Goal: Task Accomplishment & Management: Manage account settings

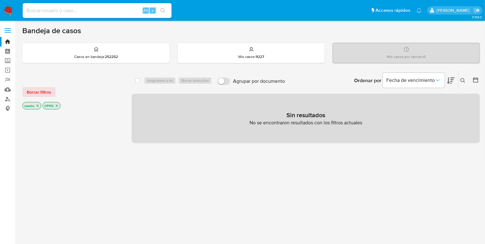
click at [463, 80] on icon at bounding box center [463, 80] width 5 height 5
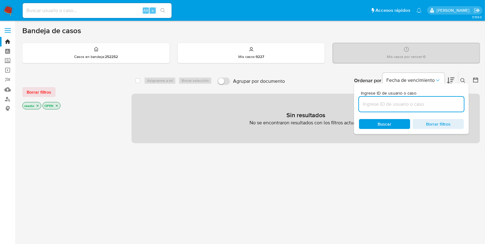
click at [394, 103] on input at bounding box center [411, 104] width 105 height 8
type input "39108225"
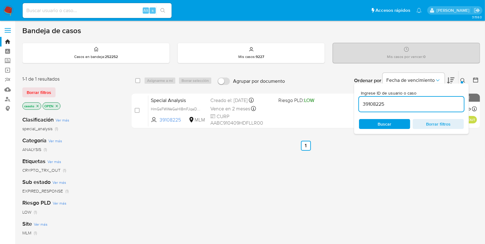
click at [463, 82] on div at bounding box center [462, 82] width 2 height 2
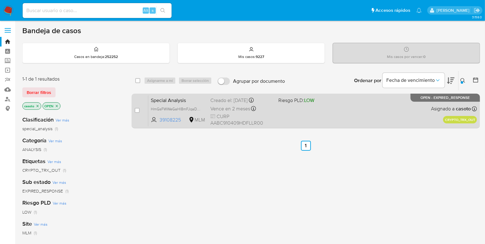
drag, startPoint x: 136, startPoint y: 111, endPoint x: 148, endPoint y: 101, distance: 15.7
click at [136, 110] on input "checkbox" at bounding box center [137, 110] width 5 height 5
checkbox input "true"
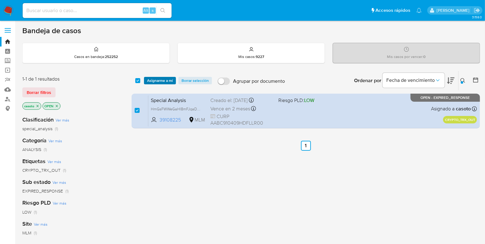
click at [157, 83] on span "Asignarme a mí" at bounding box center [160, 81] width 26 height 6
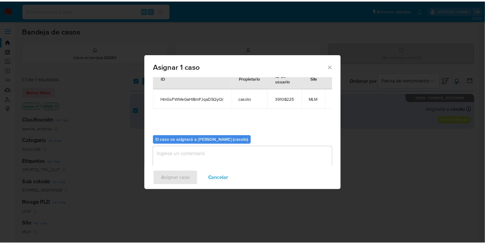
scroll to position [32, 0]
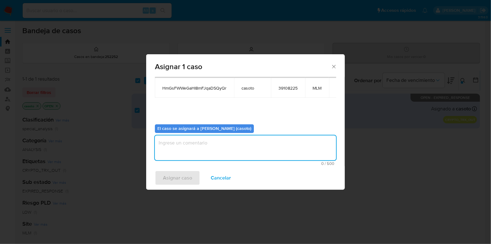
click at [213, 155] on textarea "assign-modal" at bounding box center [245, 148] width 181 height 25
type textarea "L1"
click at [183, 183] on span "Asignar caso" at bounding box center [177, 178] width 29 height 14
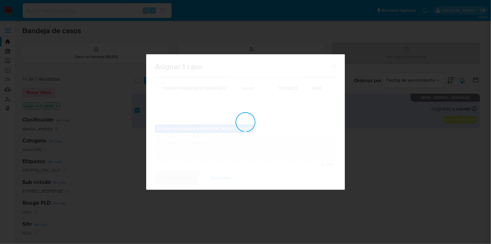
checkbox input "false"
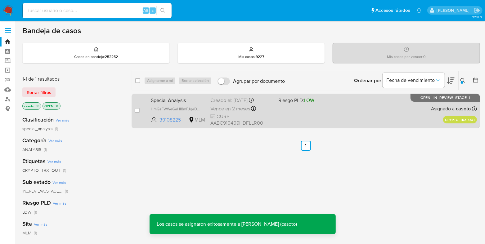
click at [306, 103] on span "LOW" at bounding box center [309, 100] width 10 height 7
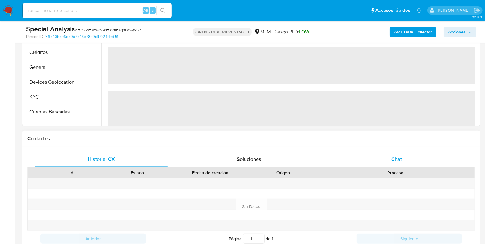
click at [390, 156] on div "Chat" at bounding box center [396, 159] width 133 height 15
select select "10"
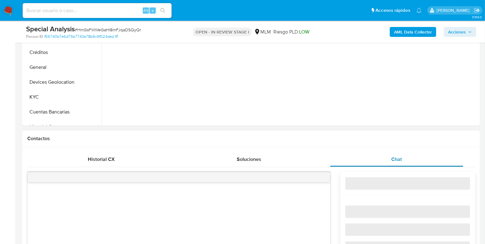
scroll to position [271, 0]
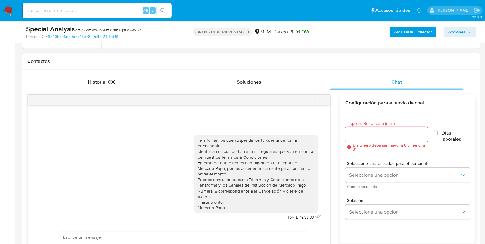
click at [318, 100] on button "menu-action" at bounding box center [315, 100] width 20 height 15
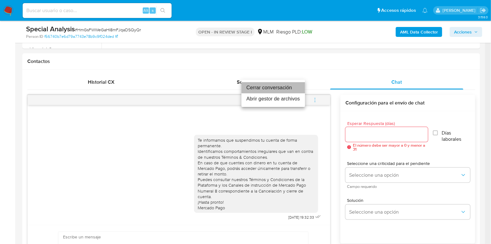
click at [256, 89] on li "Cerrar conversación" at bounding box center [274, 87] width 64 height 11
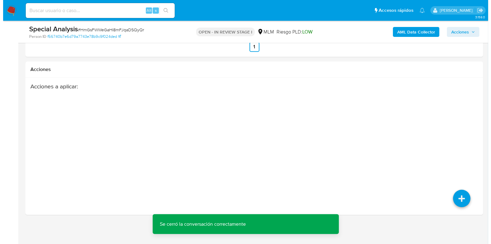
scroll to position [1126, 0]
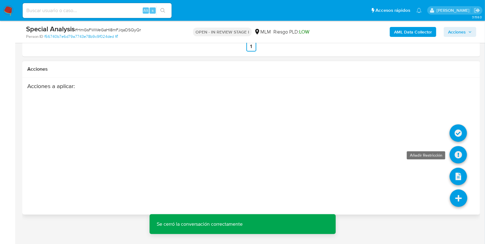
click at [458, 152] on icon at bounding box center [458, 154] width 17 height 17
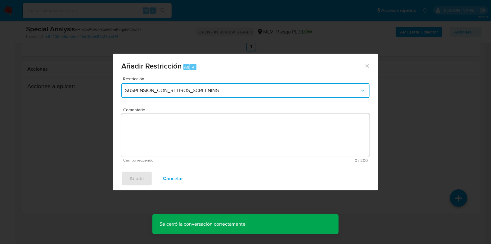
click at [206, 91] on span "SUSPENSION_CON_RETIROS_SCREENING" at bounding box center [242, 91] width 235 height 6
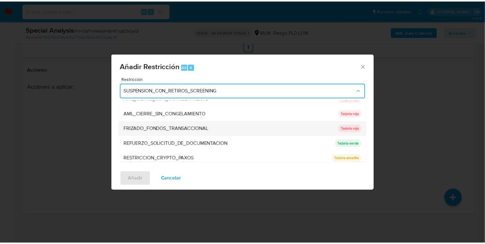
scroll to position [0, 0]
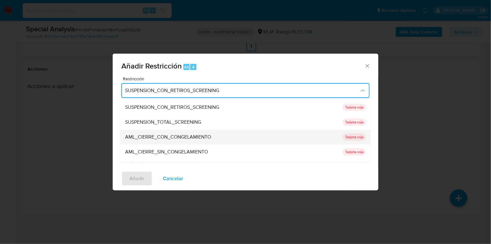
click at [179, 137] on span "AML_CIERRE_CON_CONGELAMIENTO" at bounding box center [168, 137] width 86 height 6
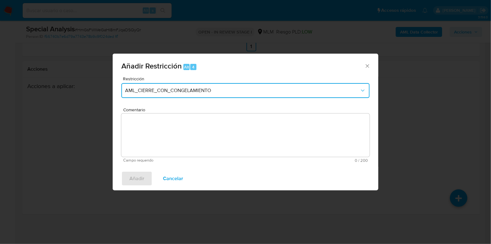
click at [212, 91] on span "AML_CIERRE_CON_CONGELAMIENTO" at bounding box center [242, 91] width 235 height 6
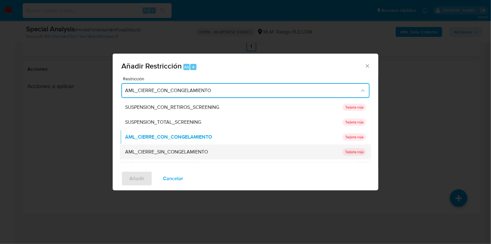
click at [190, 151] on span "AML_CIERRE_SIN_CONGELAMIENTO" at bounding box center [166, 152] width 83 height 6
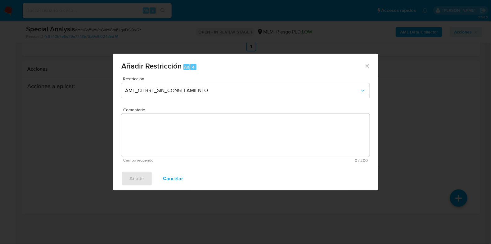
click at [196, 139] on textarea "Comentario" at bounding box center [245, 135] width 248 height 43
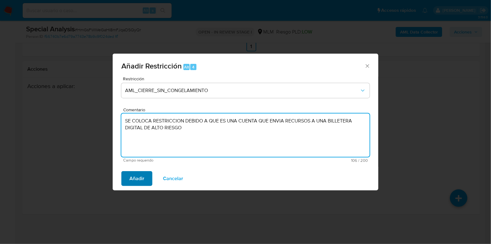
type textarea "SE COLOCA RESTRICCION DEBIDO A QUE ES UNA CUENTA QUE ENVIA RECURSOS A UNA BILLE…"
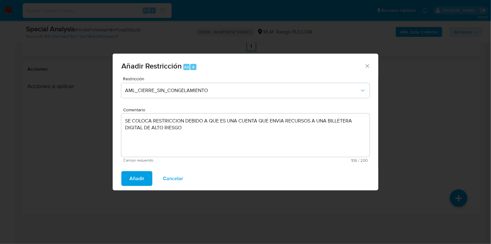
click at [135, 179] on span "Añadir" at bounding box center [136, 179] width 15 height 14
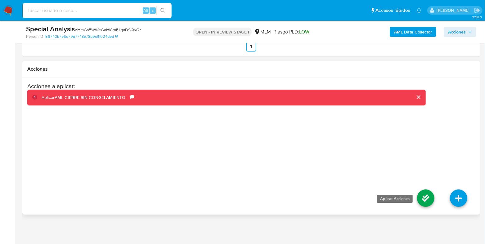
click at [419, 193] on icon at bounding box center [425, 198] width 17 height 17
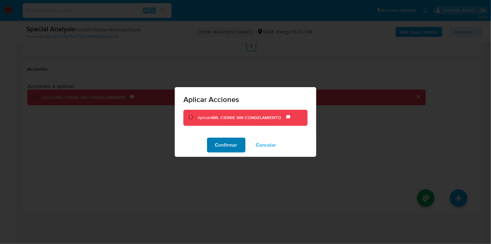
click at [238, 146] on button "Confirmar" at bounding box center [226, 145] width 39 height 15
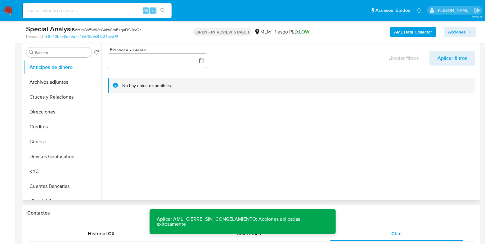
scroll to position [116, 0]
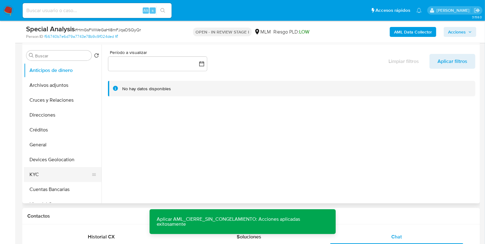
click at [44, 172] on button "KYC" at bounding box center [60, 174] width 73 height 15
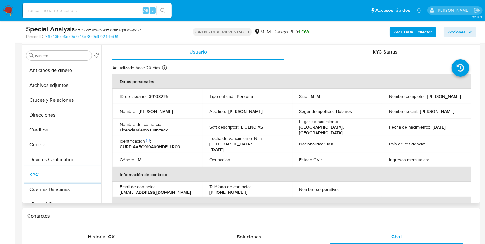
click at [159, 95] on p "39108225" at bounding box center [158, 97] width 19 height 6
copy p "39108225"
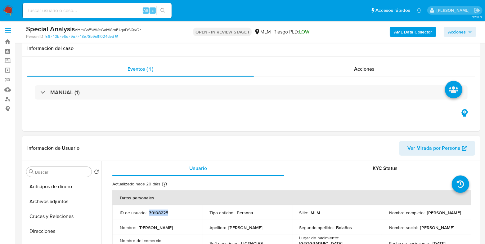
scroll to position [155, 0]
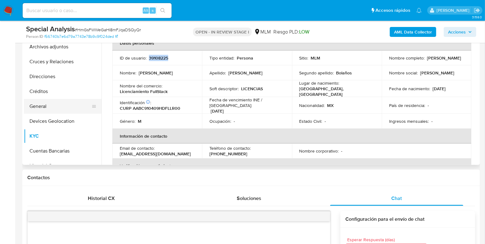
click at [37, 101] on button "General" at bounding box center [60, 106] width 73 height 15
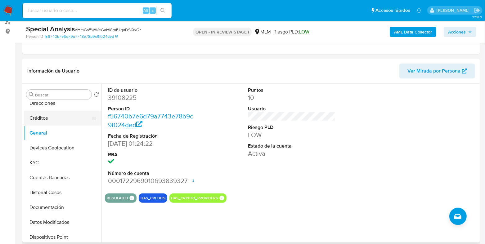
scroll to position [39, 0]
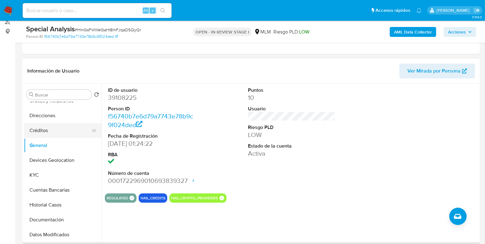
click at [43, 132] on button "Créditos" at bounding box center [60, 130] width 73 height 15
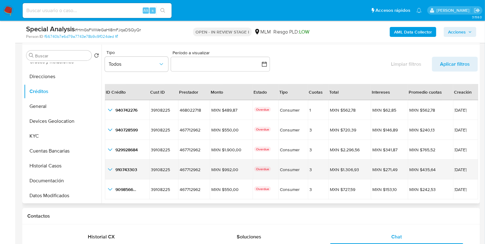
scroll to position [14, 0]
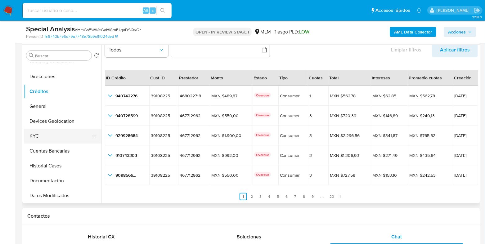
click at [60, 141] on button "KYC" at bounding box center [60, 136] width 73 height 15
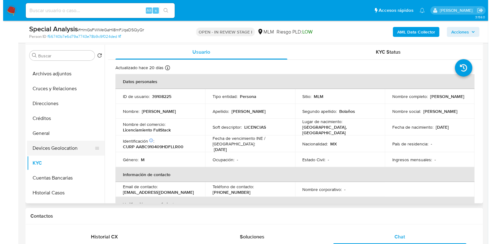
scroll to position [0, 0]
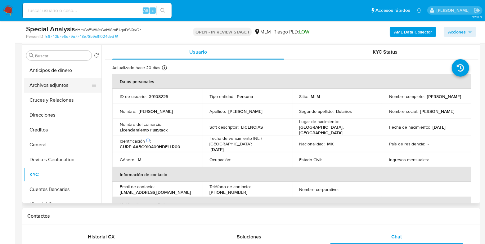
click at [51, 89] on button "Archivos adjuntos" at bounding box center [60, 85] width 73 height 15
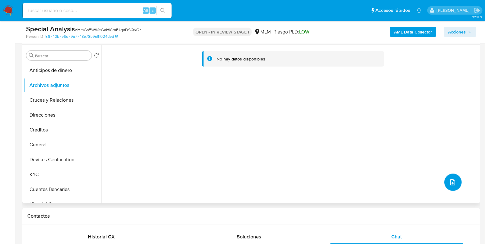
click at [453, 179] on icon "upload-file" at bounding box center [452, 182] width 7 height 7
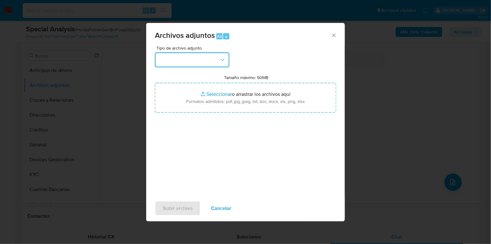
click at [199, 61] on button "button" at bounding box center [192, 59] width 75 height 15
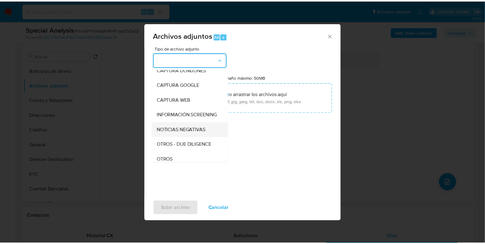
scroll to position [39, 0]
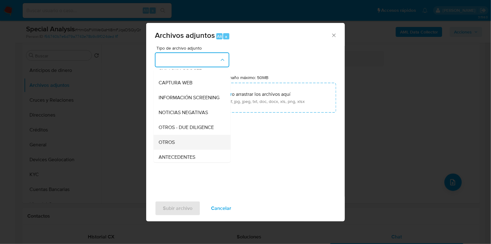
click at [172, 142] on div "OTROS" at bounding box center [190, 142] width 63 height 15
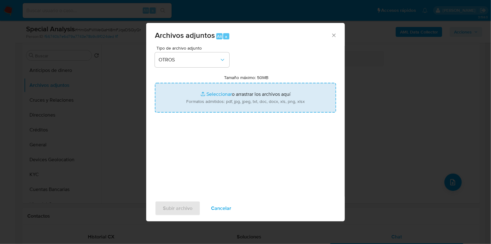
click at [216, 96] on input "Tamaño máximo: 50MB Seleccionar archivos" at bounding box center [245, 98] width 181 height 30
type input "C:\fakepath\39108225_Carlos Adrian Alvarado Bolaños_AGO2025.pdf"
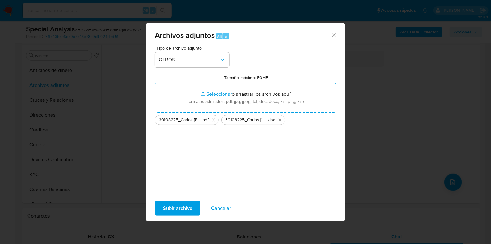
click at [175, 209] on span "Subir archivo" at bounding box center [177, 209] width 29 height 14
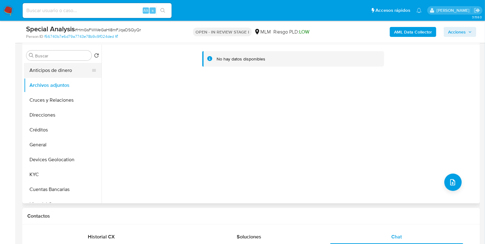
click at [53, 69] on button "Anticipos de dinero" at bounding box center [60, 70] width 73 height 15
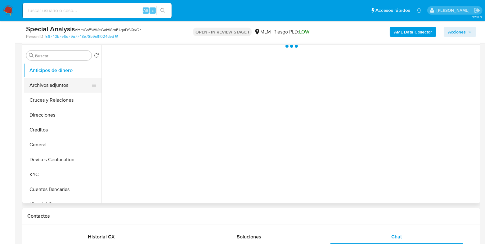
click at [46, 89] on button "Archivos adjuntos" at bounding box center [60, 85] width 73 height 15
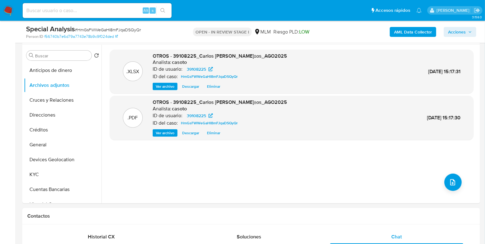
click at [451, 34] on span "Acciones" at bounding box center [457, 32] width 18 height 10
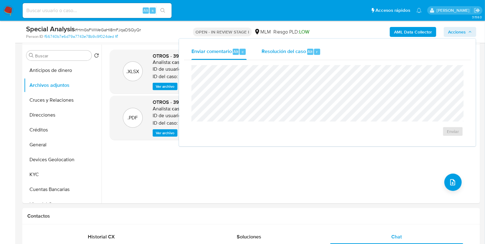
click at [256, 54] on button "Resolución del caso Alt r" at bounding box center [291, 52] width 74 height 16
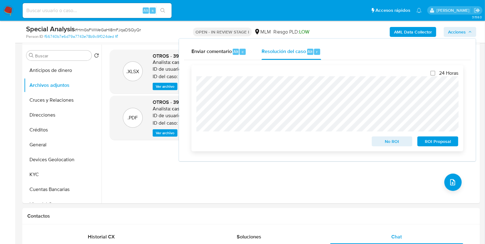
click at [425, 140] on span "ROI Proposal" at bounding box center [438, 141] width 32 height 9
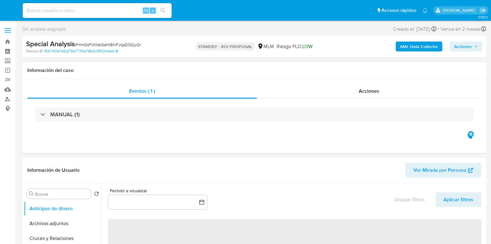
select select "10"
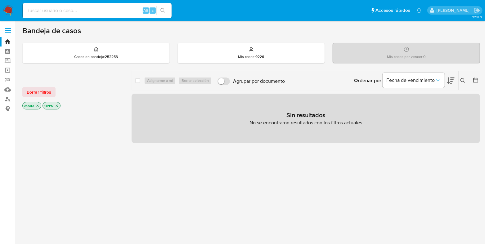
click at [38, 106] on icon "close-filter" at bounding box center [38, 106] width 4 height 4
click at [8, 43] on link "Bandeja" at bounding box center [37, 42] width 74 height 10
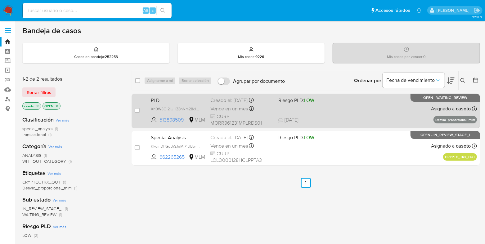
click at [350, 113] on div "PLD Xh0W3Oi2IUHZ8hNm28cIM2nW 513898509 MLM Riesgo PLD: LOW Creado el: 12/08/202…" at bounding box center [312, 110] width 329 height 31
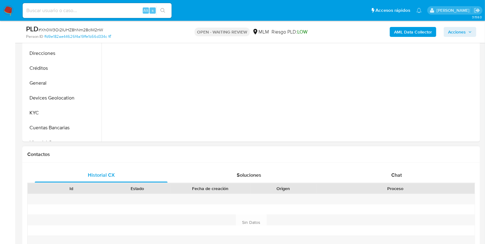
scroll to position [194, 0]
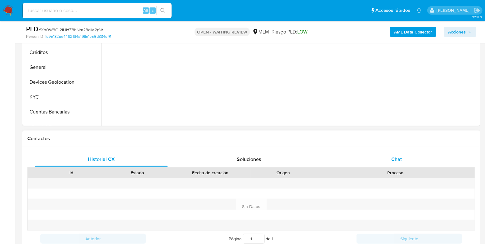
click at [405, 154] on div "Chat" at bounding box center [396, 159] width 133 height 15
select select "10"
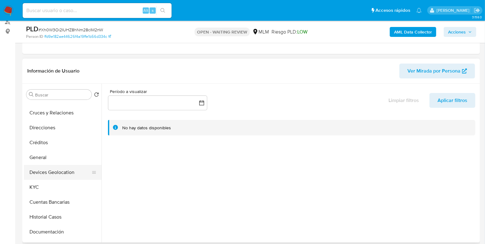
scroll to position [39, 0]
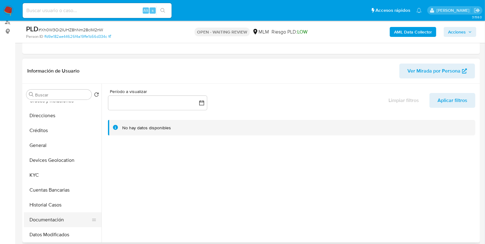
click at [49, 214] on button "Documentación" at bounding box center [60, 220] width 73 height 15
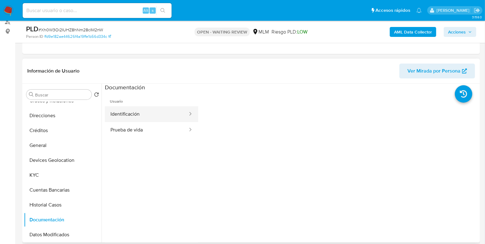
click at [141, 120] on button "Identificación" at bounding box center [147, 115] width 84 height 16
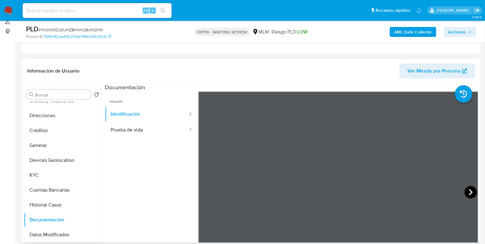
click at [467, 191] on icon at bounding box center [471, 192] width 12 height 12
click at [205, 191] on div at bounding box center [338, 194] width 280 height 204
click at [205, 191] on icon at bounding box center [206, 192] width 4 height 6
click at [46, 147] on button "General" at bounding box center [60, 145] width 73 height 15
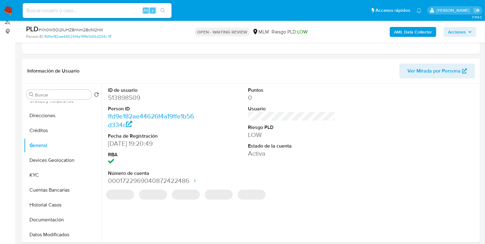
click at [132, 96] on dd "513898509" at bounding box center [151, 97] width 87 height 9
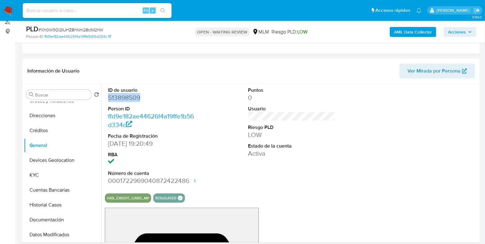
copy dd "513898509"
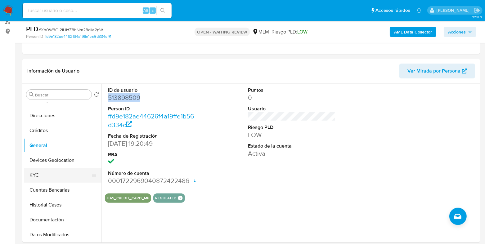
click at [48, 181] on button "KYC" at bounding box center [60, 175] width 73 height 15
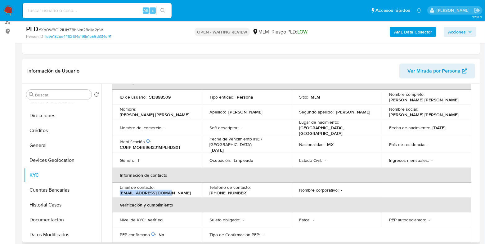
drag, startPoint x: 170, startPoint y: 191, endPoint x: 121, endPoint y: 188, distance: 48.8
click at [120, 189] on div "Email de contacto : rosymora209@gmail.com" at bounding box center [157, 190] width 75 height 11
copy p "rosymora209@gmail.com"
click at [229, 190] on p "(222) 9031625" at bounding box center [229, 193] width 38 height 6
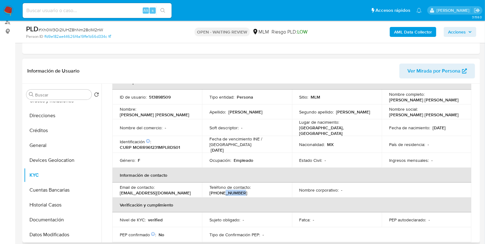
copy p "9031625"
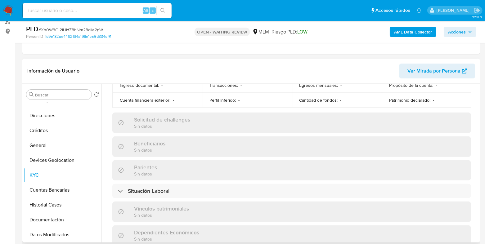
scroll to position [349, 0]
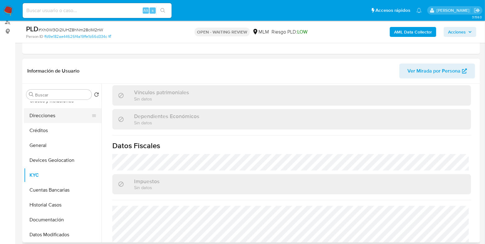
click at [45, 118] on button "Direcciones" at bounding box center [60, 115] width 73 height 15
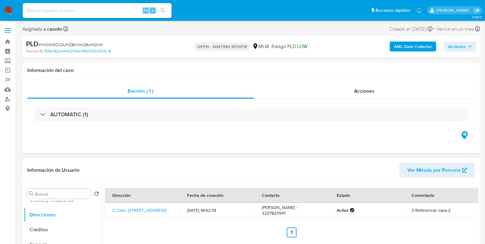
scroll to position [116, 0]
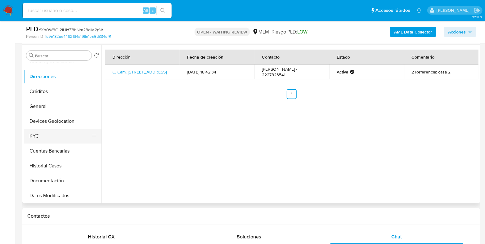
click at [59, 136] on button "KYC" at bounding box center [60, 136] width 73 height 15
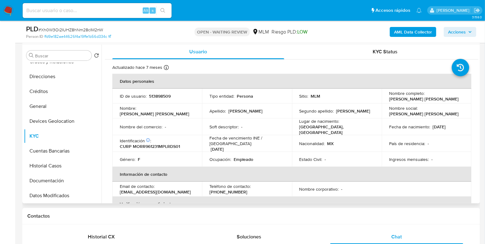
scroll to position [0, 0]
click at [158, 96] on p "513898509" at bounding box center [160, 97] width 22 height 6
copy p "513898509"
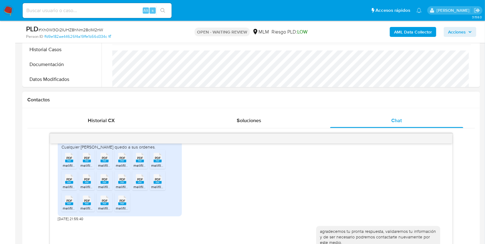
scroll to position [241, 0]
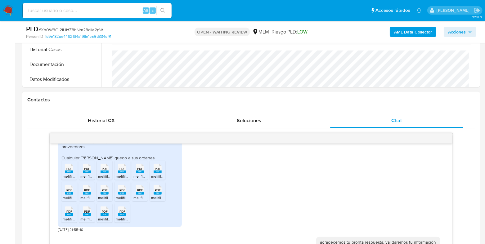
click at [120, 214] on span "PDF" at bounding box center [123, 212] width 6 height 4
click at [88, 179] on span "melifile6645830060008443370.pdf" at bounding box center [109, 176] width 59 height 5
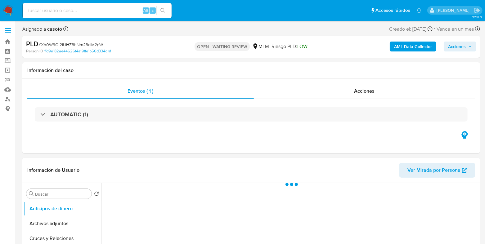
select select "10"
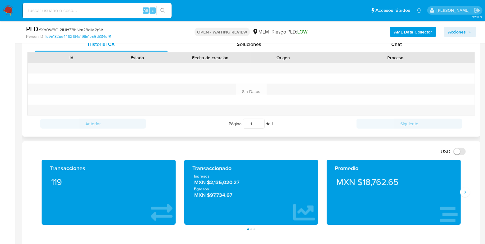
scroll to position [271, 0]
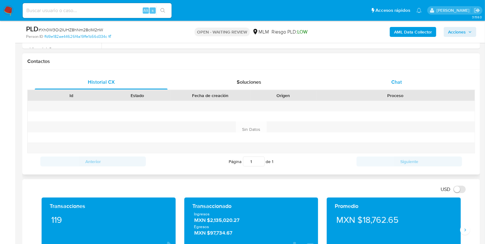
click at [405, 85] on div "Chat" at bounding box center [396, 82] width 133 height 15
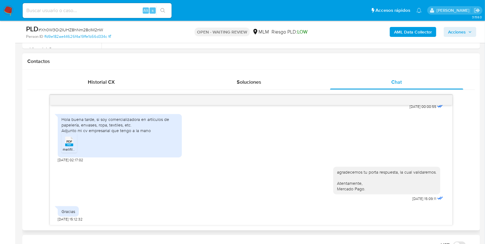
click at [68, 148] on span "melifile3191239696093241856.pdf" at bounding box center [91, 149] width 57 height 5
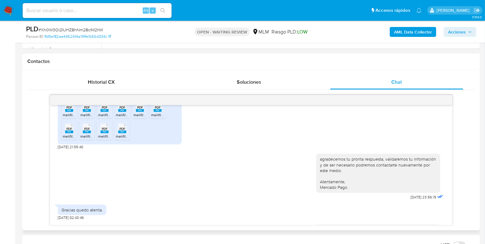
scroll to position [202, 0]
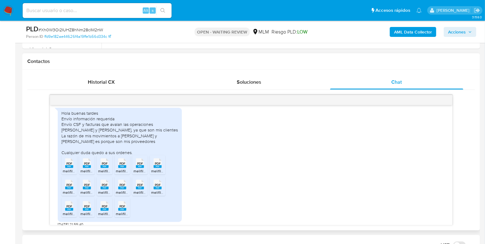
click at [104, 166] on span "PDF" at bounding box center [105, 164] width 6 height 4
click at [70, 190] on rect at bounding box center [69, 188] width 8 height 3
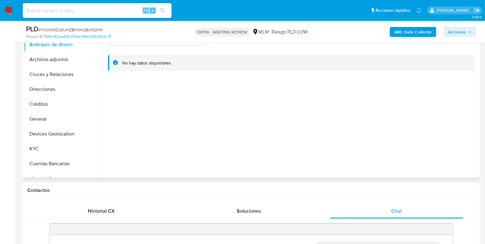
scroll to position [77, 0]
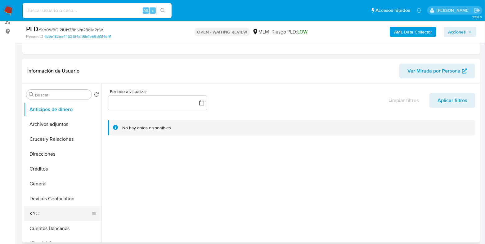
click at [35, 215] on button "KYC" at bounding box center [60, 213] width 73 height 15
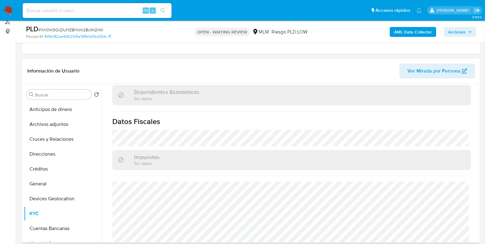
scroll to position [379, 0]
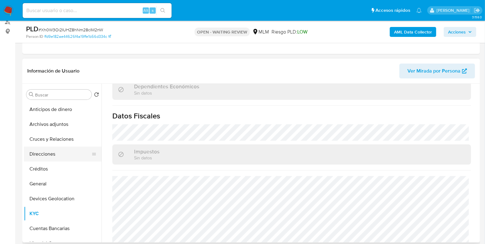
click at [52, 159] on button "Direcciones" at bounding box center [60, 154] width 73 height 15
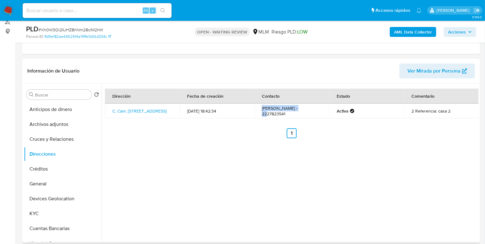
drag, startPoint x: 298, startPoint y: 110, endPoint x: 262, endPoint y: 110, distance: 36.0
click at [262, 110] on td "Andrik Rojas Lopez - 2227823541" at bounding box center [292, 111] width 75 height 15
copy td "Andrik Rojas Lopez"
click at [50, 184] on button "General" at bounding box center [60, 184] width 73 height 15
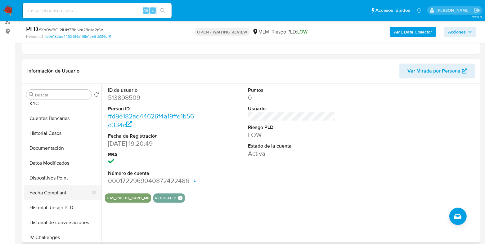
scroll to position [116, 0]
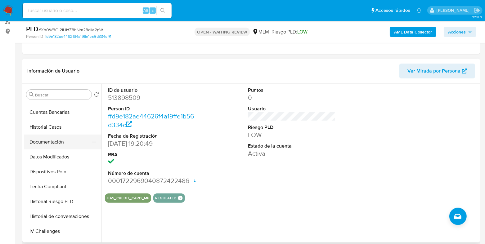
click at [49, 140] on button "Documentación" at bounding box center [60, 142] width 73 height 15
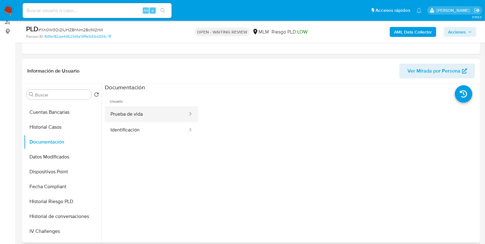
click at [127, 116] on button "Prueba de vida" at bounding box center [147, 115] width 84 height 16
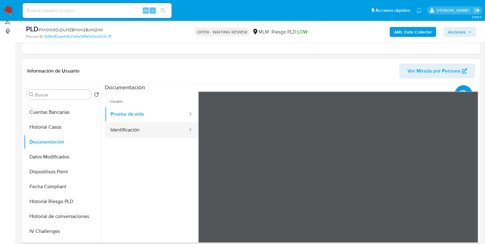
click at [137, 129] on button "Identificación" at bounding box center [147, 130] width 84 height 16
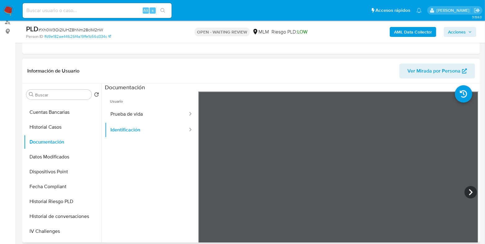
click at [277, 73] on div "Información de Usuario Ver Mirada por Persona Buscar Volver al orden por defect…" at bounding box center [251, 151] width 458 height 184
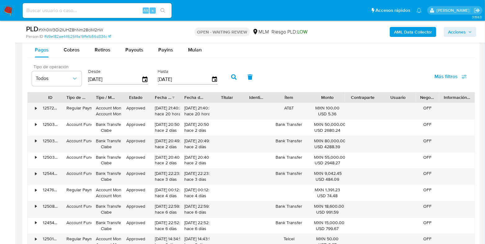
scroll to position [699, 0]
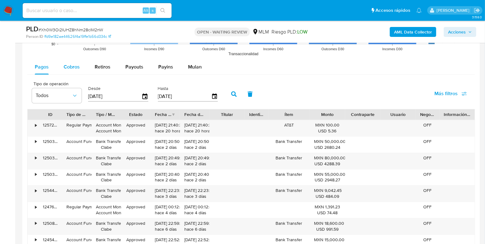
click at [69, 67] on span "Cobros" at bounding box center [72, 67] width 16 height 7
select select "10"
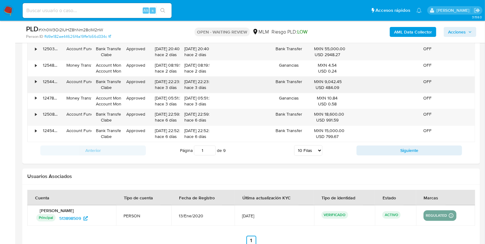
scroll to position [854, 0]
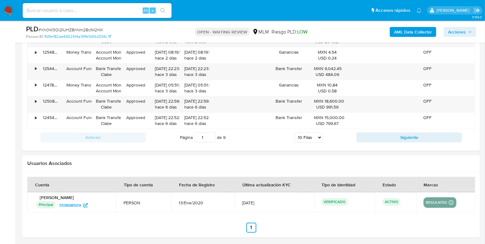
click at [386, 131] on div "Anterior Página 1 de 9 5 Filas 10 Filas 20 Filas 25 Filas 50 Filas 100 Filas Si…" at bounding box center [251, 137] width 448 height 17
click at [388, 134] on button "Siguiente" at bounding box center [410, 138] width 106 height 10
type input "2"
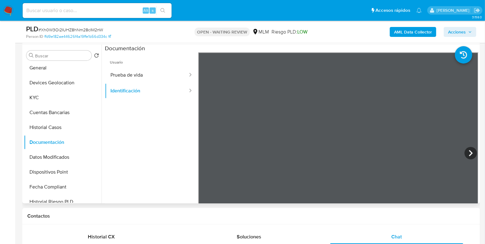
scroll to position [39, 0]
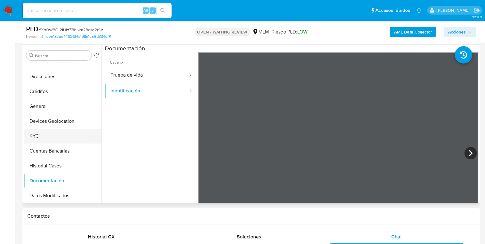
click at [49, 133] on button "KYC" at bounding box center [60, 136] width 73 height 15
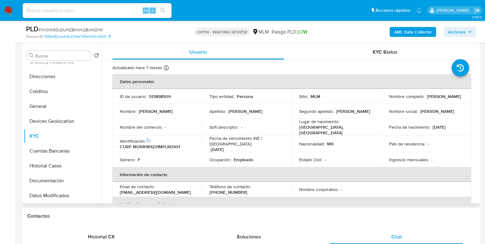
drag, startPoint x: 443, startPoint y: 100, endPoint x: 385, endPoint y: 100, distance: 57.8
click at [385, 100] on td "Nombre completo : Rosa Maria Mora Rodriguez" at bounding box center [427, 96] width 90 height 15
copy p "Rosa Maria Mora Rodriguez"
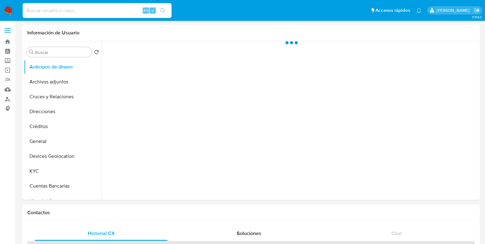
click at [78, 10] on input at bounding box center [97, 11] width 149 height 8
paste input "529441636"
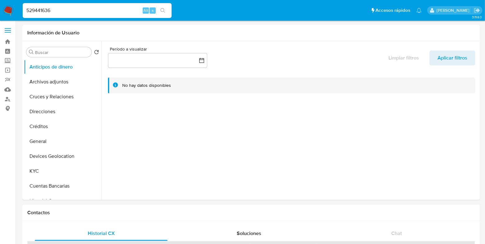
type input "529441636"
click at [161, 6] on button "search-icon" at bounding box center [162, 10] width 13 height 9
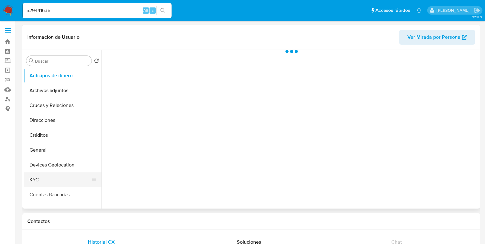
click at [46, 174] on button "KYC" at bounding box center [60, 180] width 73 height 15
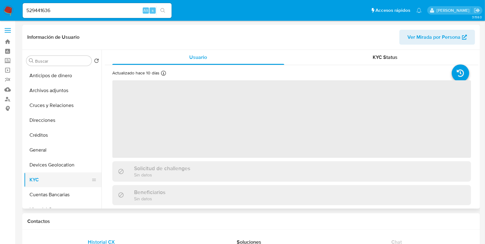
select select "10"
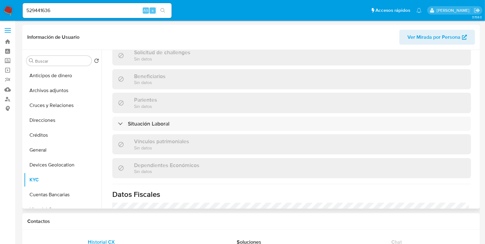
scroll to position [310, 0]
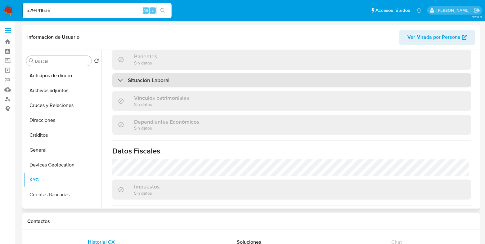
click at [206, 74] on div "Situación Laboral" at bounding box center [291, 80] width 359 height 14
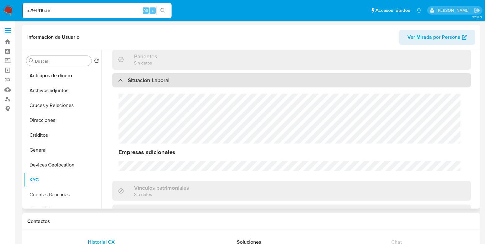
click at [206, 74] on div "Situación Laboral" at bounding box center [291, 80] width 359 height 14
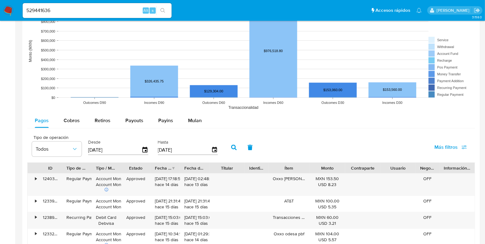
scroll to position [504, 0]
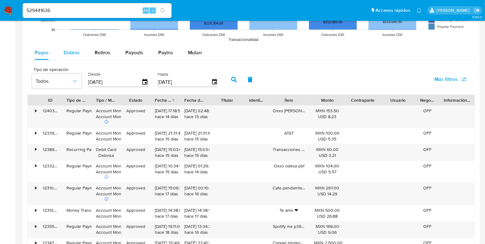
click at [83, 49] on button "Cobros" at bounding box center [71, 52] width 31 height 15
select select "10"
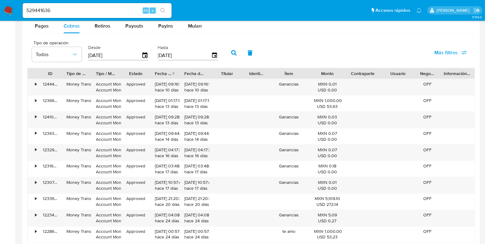
scroll to position [543, 0]
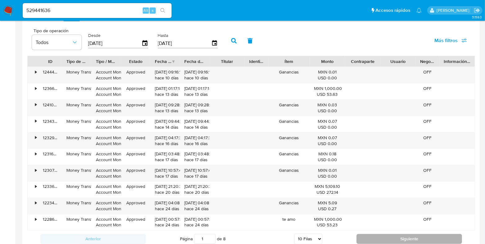
click at [371, 235] on button "Siguiente" at bounding box center [410, 239] width 106 height 10
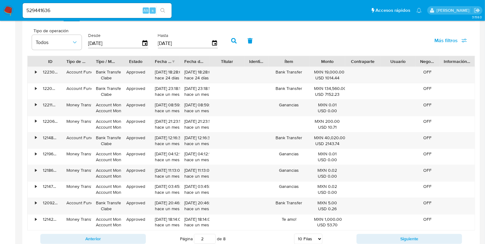
scroll to position [582, 0]
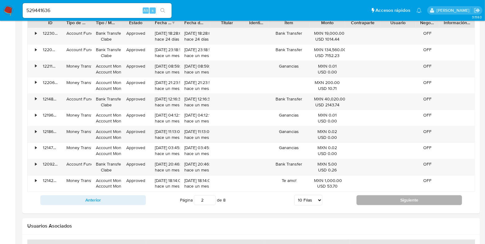
click at [366, 199] on button "Siguiente" at bounding box center [410, 201] width 106 height 10
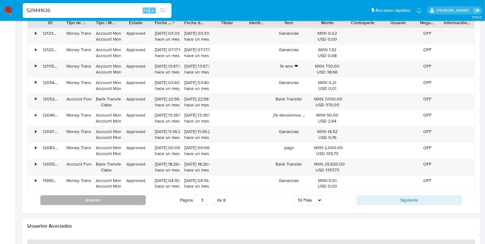
click at [134, 196] on button "Anterior" at bounding box center [93, 201] width 106 height 10
type input "2"
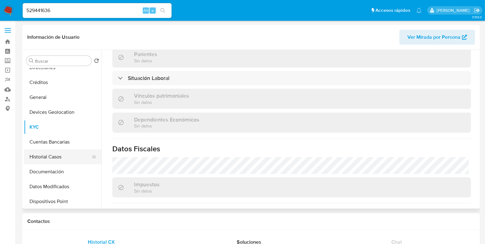
scroll to position [77, 0]
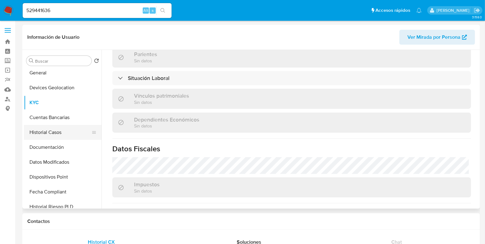
click at [55, 130] on button "Historial Casos" at bounding box center [60, 132] width 73 height 15
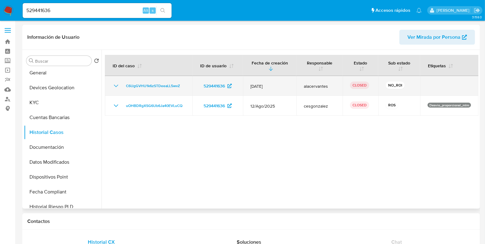
click at [115, 88] on icon "Mostrar/Ocultar" at bounding box center [115, 85] width 7 height 7
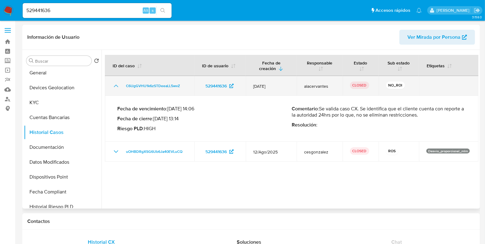
click at [115, 88] on icon "Mostrar/Ocultar" at bounding box center [115, 85] width 7 height 7
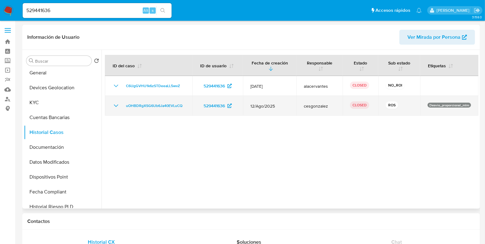
click at [114, 109] on icon "Mostrar/Ocultar" at bounding box center [115, 105] width 7 height 7
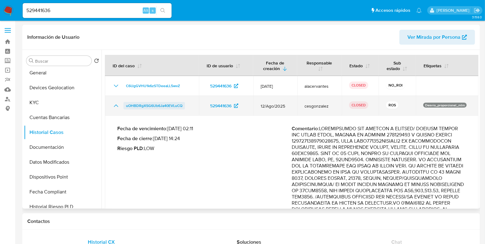
click at [143, 107] on span "uOHBDRgXSG6Ub6Ja40EVLuCQ" at bounding box center [154, 105] width 57 height 7
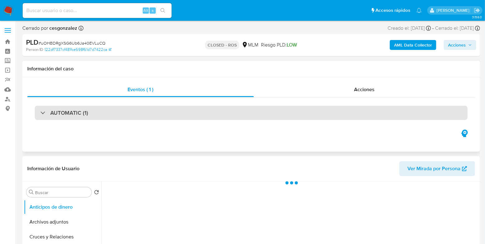
click at [133, 111] on div "AUTOMATIC (1)" at bounding box center [251, 113] width 433 height 14
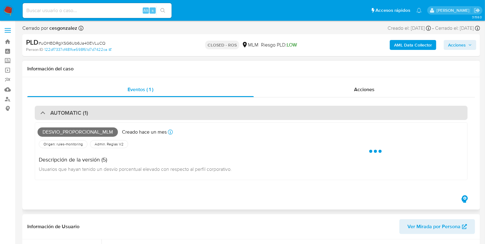
select select "10"
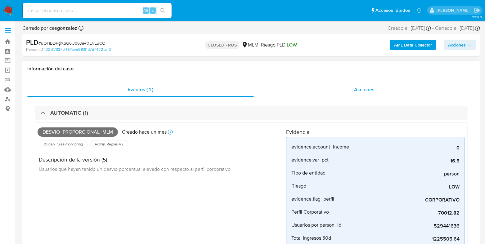
click at [364, 88] on span "Acciones" at bounding box center [365, 89] width 20 height 7
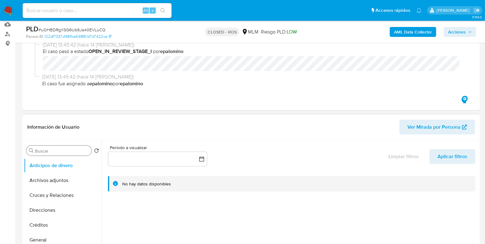
scroll to position [77, 0]
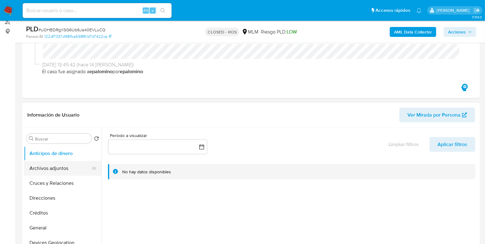
click at [56, 168] on button "Archivos adjuntos" at bounding box center [60, 168] width 73 height 15
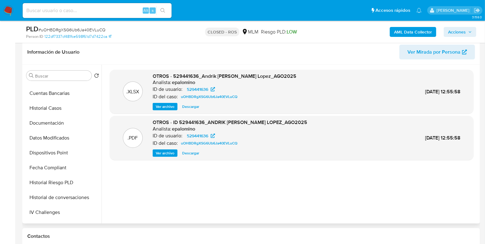
scroll to position [116, 0]
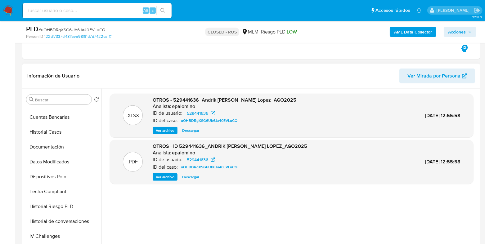
click at [165, 179] on span "Ver archivo" at bounding box center [165, 177] width 19 height 6
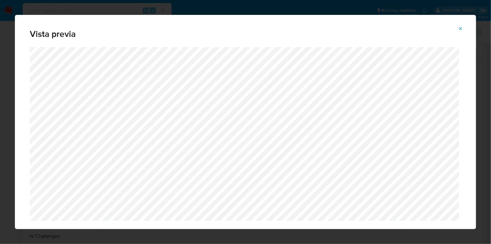
click at [459, 31] on span "Attachment preview" at bounding box center [460, 28] width 5 height 9
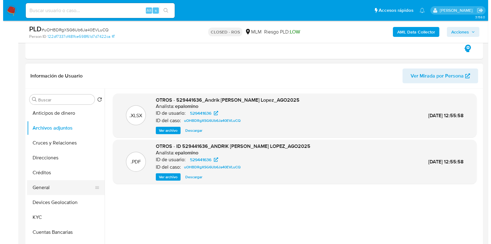
scroll to position [0, 0]
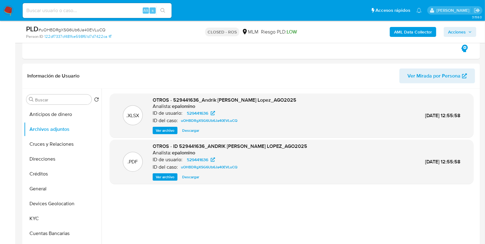
click at [160, 178] on span "Ver archivo" at bounding box center [165, 177] width 19 height 6
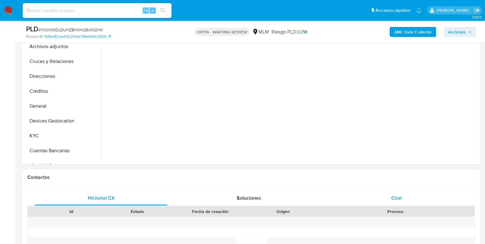
scroll to position [194, 0]
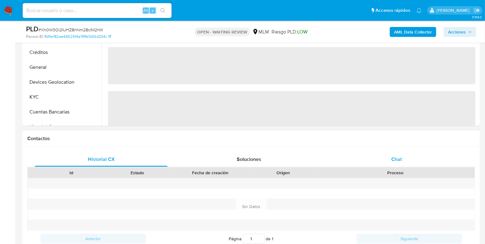
click at [401, 153] on div "Chat" at bounding box center [396, 159] width 133 height 15
select select "10"
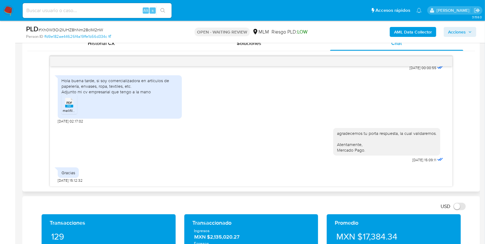
scroll to position [466, 0]
drag, startPoint x: 109, startPoint y: 89, endPoint x: 122, endPoint y: 94, distance: 14.0
click at [122, 94] on div "Hola buena tarde, si soy comercializadora en artículos de papelería, envases, r…" at bounding box center [119, 86] width 117 height 17
copy div "comercializadora en artículos de papelería, envases, ropa, textiles"
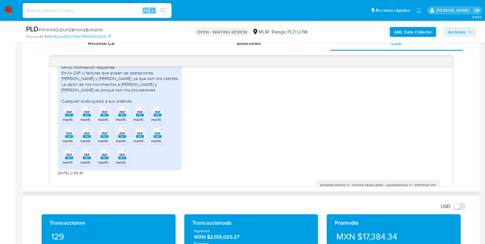
scroll to position [155, 0]
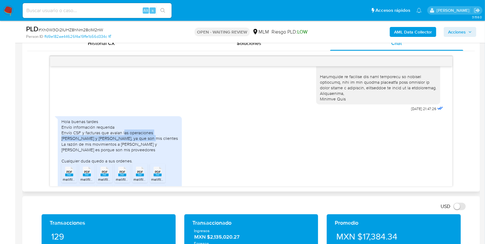
drag, startPoint x: 124, startPoint y: 150, endPoint x: 142, endPoint y: 153, distance: 18.8
click at [142, 153] on div "Hola buenas tardes Envío información requerida Envío CSF y facturas que avalan …" at bounding box center [119, 141] width 117 height 45
click at [136, 152] on div "Hola buenas tardes Envío información requerida Envío CSF y facturas que avalan …" at bounding box center [119, 141] width 117 height 45
drag, startPoint x: 122, startPoint y: 150, endPoint x: 122, endPoint y: 154, distance: 4.7
click at [122, 154] on div "Hola buenas tardes Envío información requerida Envío CSF y facturas que avalan …" at bounding box center [119, 141] width 117 height 45
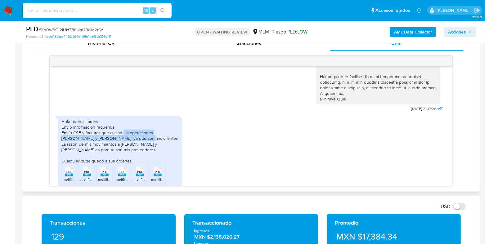
copy div "las operaciones de Mireya y Yanet, ya que son mis clientes"
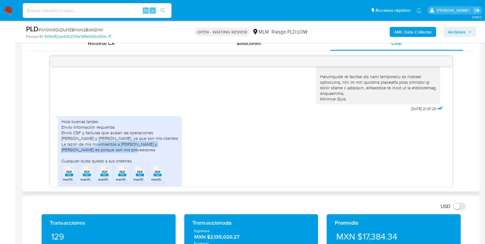
drag, startPoint x: 121, startPoint y: 161, endPoint x: 160, endPoint y: 165, distance: 38.7
click at [160, 164] on div "Hola buenas tardes Envío información requerida Envío CSF y facturas que avalan …" at bounding box center [119, 141] width 117 height 45
copy div "Samara, Abrahan y Maria de la Paz es porque son mis proveedores"
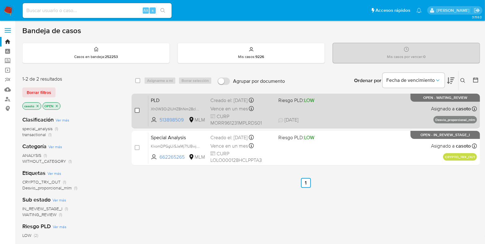
click at [136, 109] on input "checkbox" at bounding box center [137, 110] width 5 height 5
checkbox input "true"
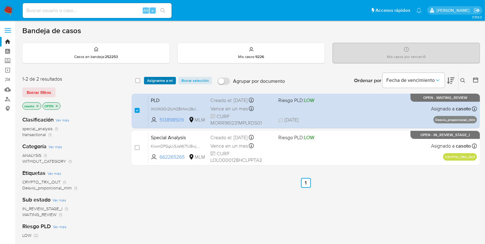
click at [154, 83] on span "Asignarme a mí" at bounding box center [160, 81] width 26 height 6
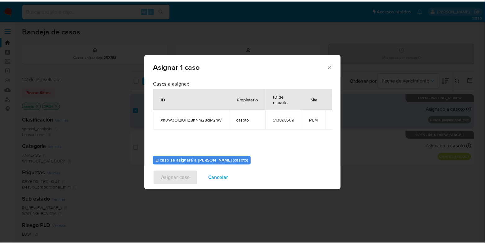
scroll to position [32, 0]
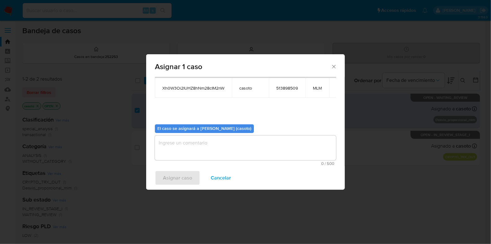
click at [188, 151] on textarea "assign-modal" at bounding box center [245, 148] width 181 height 25
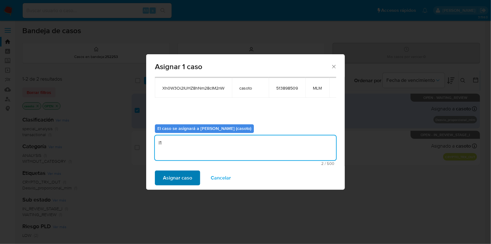
type textarea "l1"
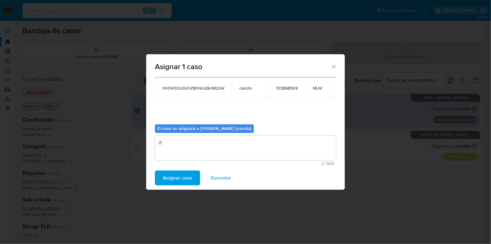
click at [175, 181] on span "Asignar caso" at bounding box center [177, 178] width 29 height 14
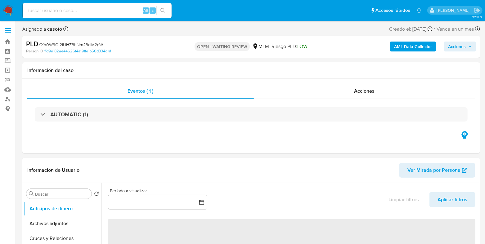
select select "10"
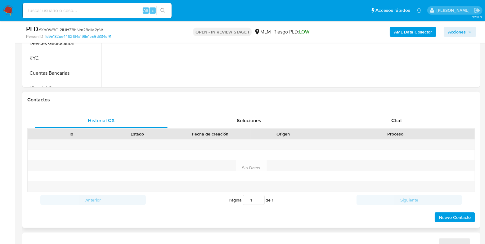
select select "10"
click at [397, 122] on span "Chat" at bounding box center [397, 120] width 11 height 7
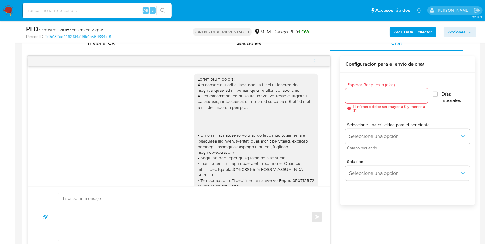
scroll to position [474, 0]
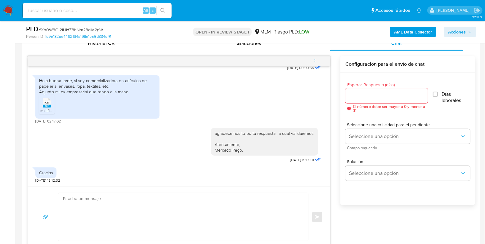
click at [313, 60] on icon "menu-action" at bounding box center [315, 62] width 6 height 6
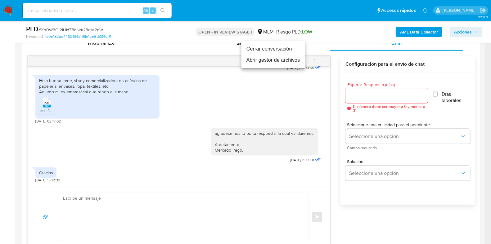
click at [260, 50] on li "Cerrar conversación" at bounding box center [274, 48] width 64 height 11
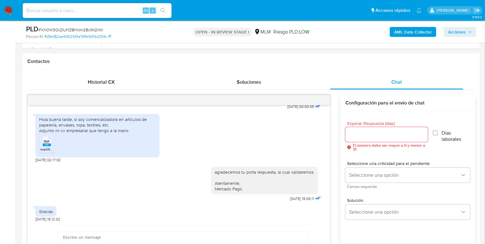
scroll to position [155, 0]
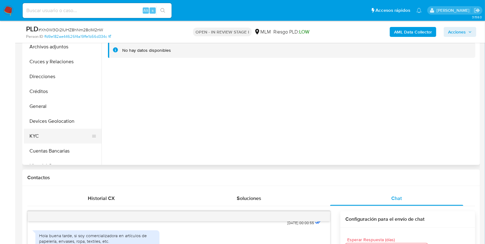
click at [34, 132] on button "KYC" at bounding box center [60, 136] width 73 height 15
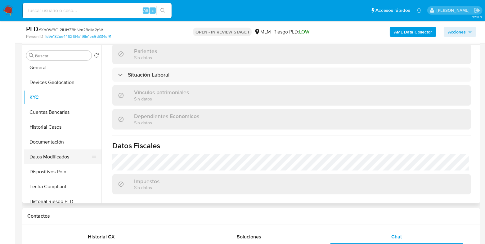
scroll to position [77, 0]
click at [47, 128] on button "Historial Casos" at bounding box center [60, 127] width 73 height 15
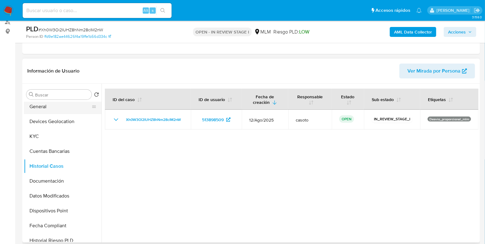
click at [41, 109] on button "General" at bounding box center [60, 106] width 73 height 15
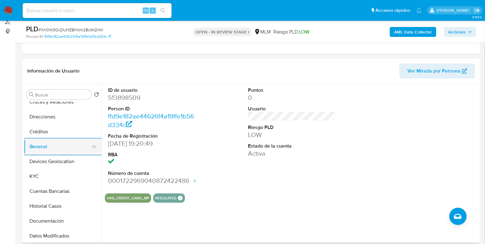
scroll to position [0, 0]
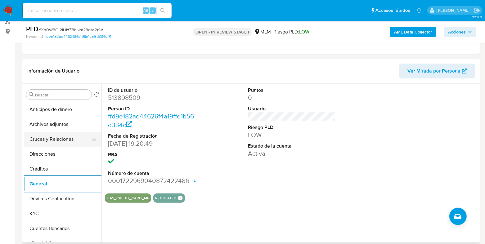
click at [62, 141] on button "Cruces y Relaciones" at bounding box center [60, 139] width 73 height 15
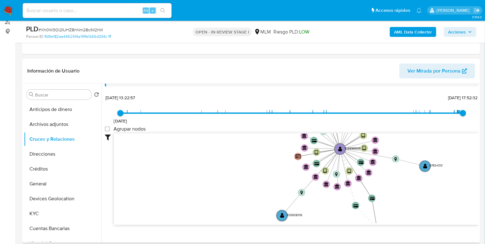
scroll to position [23, 0]
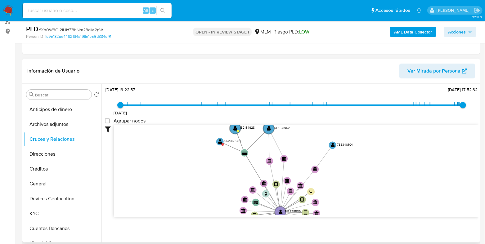
drag, startPoint x: 428, startPoint y: 167, endPoint x: 365, endPoint y: 239, distance: 95.5
click at [365, 239] on div "Accedé al Manual del usuario 18/5/2021 18/5/2021, 13:22:57 8/9/2025, 17:52:32 A…" at bounding box center [290, 163] width 377 height 159
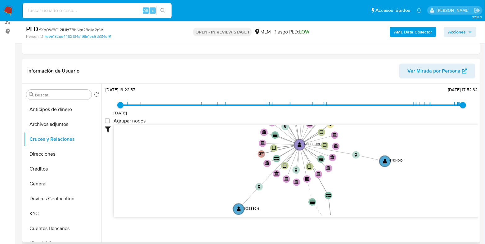
drag, startPoint x: 351, startPoint y: 193, endPoint x: 370, endPoint y: 126, distance: 68.8
click at [370, 126] on icon "device-64a85fa408813b0018c507a6  user-513898509  513898509 device-64a85fe70ec…" at bounding box center [296, 170] width 365 height 90
click at [51, 188] on button "General" at bounding box center [60, 184] width 73 height 15
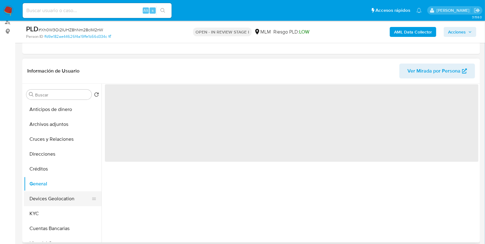
scroll to position [0, 0]
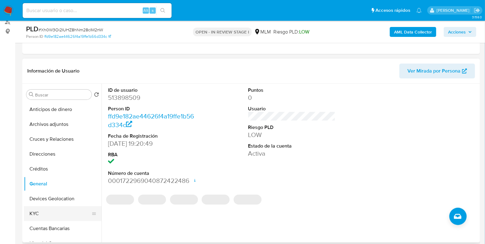
click at [50, 211] on button "KYC" at bounding box center [60, 213] width 73 height 15
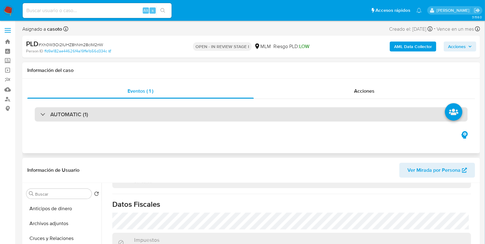
click at [138, 116] on div "AUTOMATIC (1)" at bounding box center [251, 114] width 433 height 14
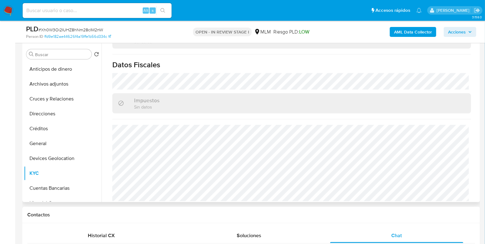
scroll to position [233, 0]
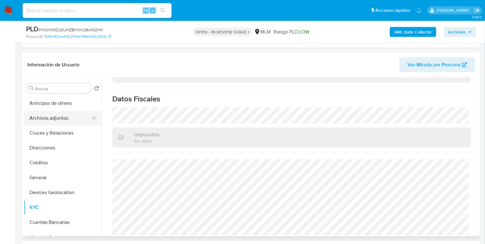
click at [41, 118] on button "Archivos adjuntos" at bounding box center [60, 118] width 73 height 15
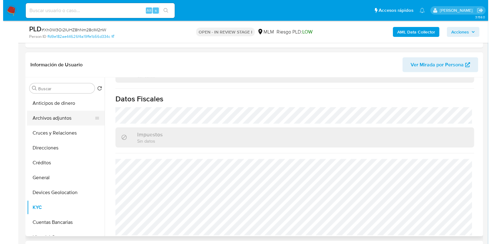
scroll to position [0, 0]
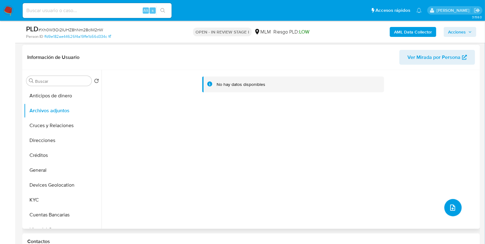
click at [449, 199] on button "upload-file" at bounding box center [453, 207] width 17 height 17
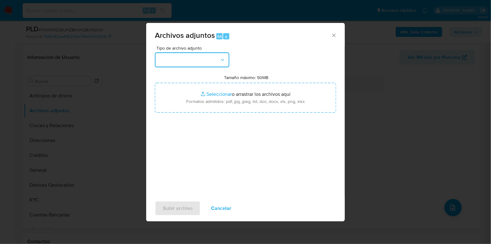
click at [181, 59] on button "button" at bounding box center [192, 59] width 75 height 15
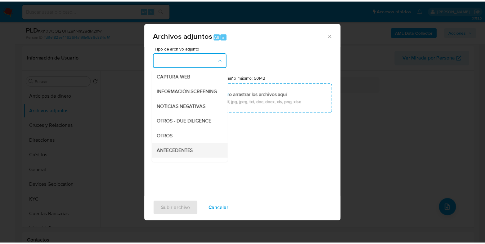
scroll to position [77, 0]
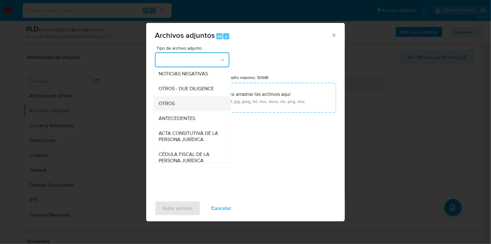
click at [171, 107] on span "OTROS" at bounding box center [167, 104] width 16 height 6
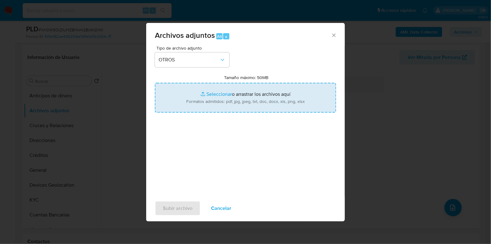
click at [221, 97] on input "Tamaño máximo: 50MB Seleccionar archivos" at bounding box center [245, 98] width 181 height 30
type input "C:\fakepath\513898509_ROSA MARIA MORA RODRIGUEZ_AGO2025.pdf"
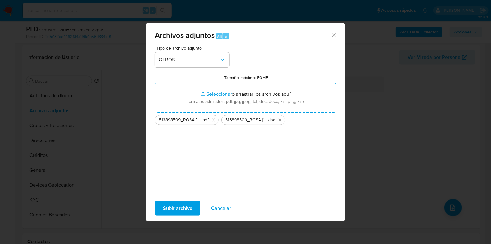
click at [185, 207] on span "Subir archivo" at bounding box center [177, 209] width 29 height 14
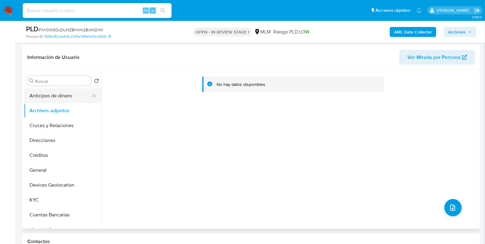
click at [48, 100] on button "Anticipos de dinero" at bounding box center [60, 95] width 73 height 15
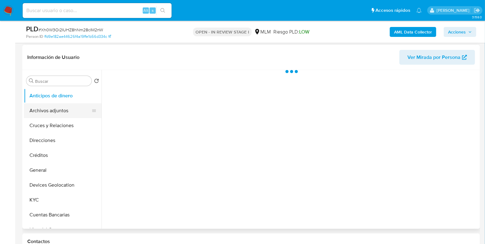
click at [43, 110] on button "Archivos adjuntos" at bounding box center [60, 110] width 73 height 15
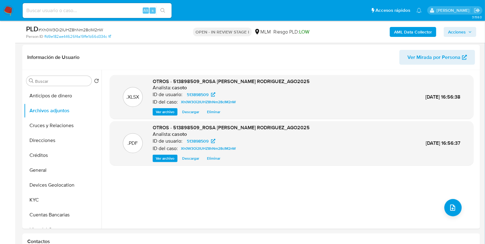
click at [460, 27] on span "Acciones" at bounding box center [457, 32] width 18 height 10
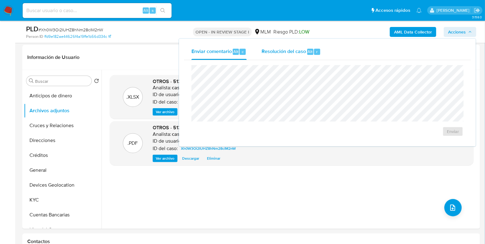
click at [314, 52] on div "r" at bounding box center [317, 52] width 6 height 6
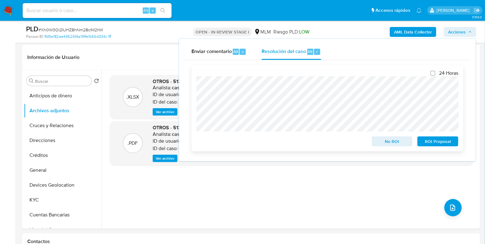
click at [440, 145] on span "ROI Proposal" at bounding box center [438, 141] width 32 height 9
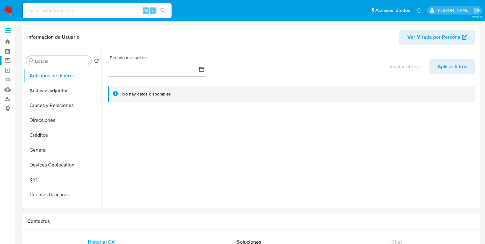
click at [8, 63] on label "Screening" at bounding box center [37, 61] width 74 height 10
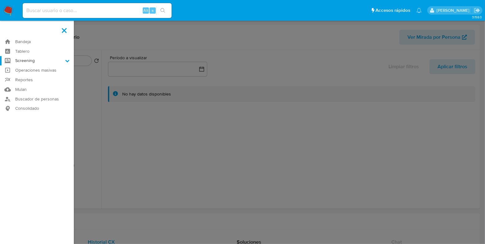
click at [0, 0] on input "Screening" at bounding box center [0, 0] width 0 height 0
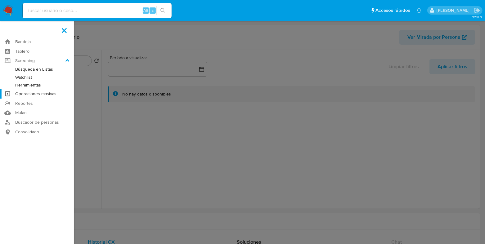
select select "10"
click at [25, 87] on link "Herramientas" at bounding box center [37, 85] width 74 height 8
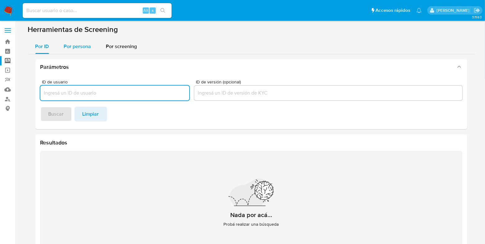
click at [75, 46] on span "Por persona" at bounding box center [77, 46] width 27 height 7
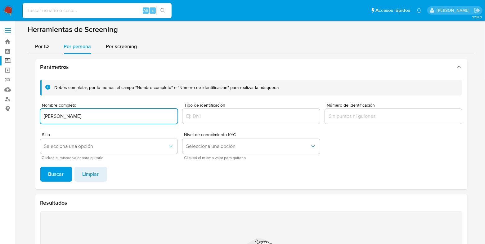
type input "[PERSON_NAME]"
click at [65, 147] on span "Selecciona una opción" at bounding box center [106, 146] width 124 height 6
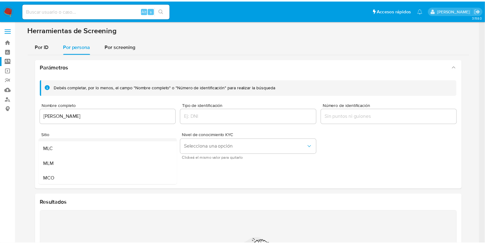
scroll to position [43, 0]
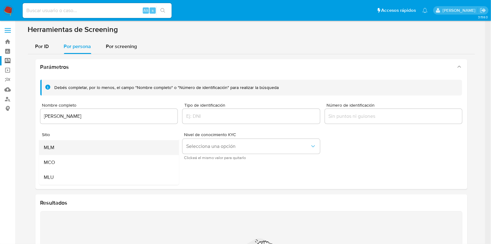
click at [70, 147] on div "MLM" at bounding box center [107, 147] width 126 height 15
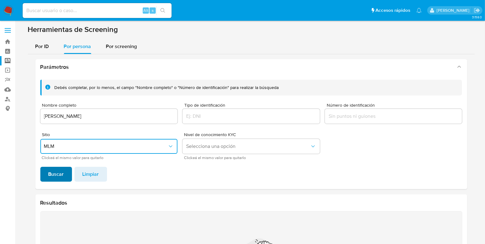
click at [61, 172] on span "Buscar" at bounding box center [56, 175] width 16 height 14
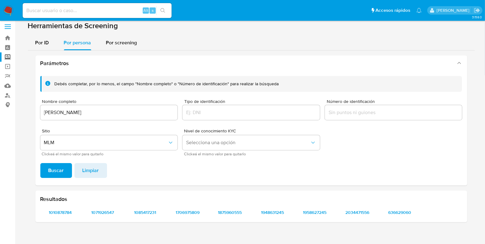
scroll to position [0, 0]
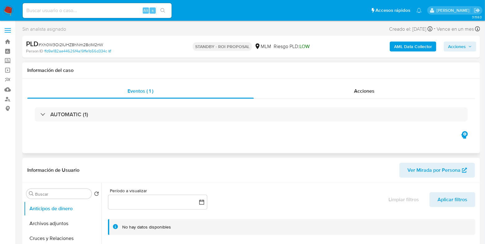
select select "10"
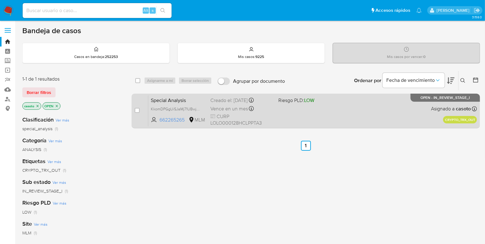
click at [377, 116] on div "Special Analysis KkomDPGgUiSJaMj71UBwjqa0 662265265 MLM Riesgo PLD: LOW Creado …" at bounding box center [312, 110] width 329 height 31
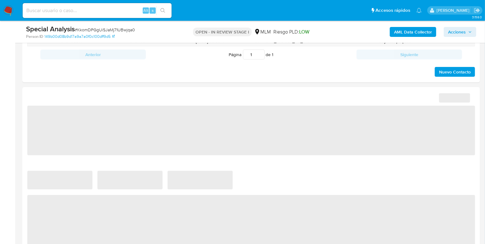
select select "10"
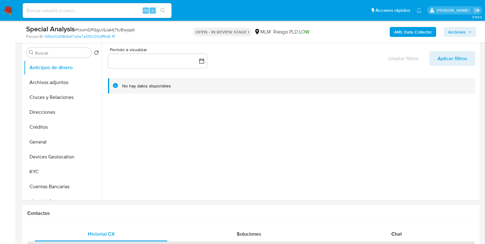
scroll to position [116, 0]
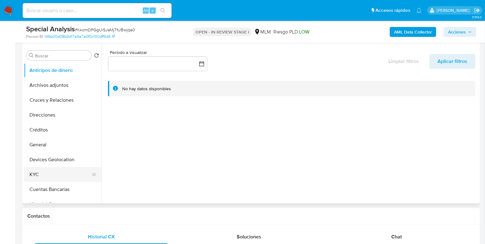
click at [56, 173] on button "KYC" at bounding box center [60, 174] width 73 height 15
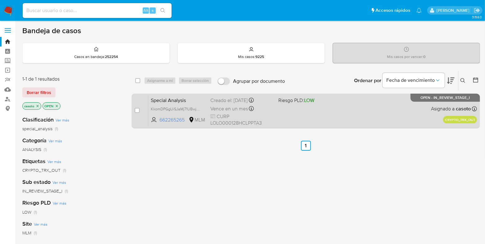
click at [364, 122] on div "Special Analysis KkomDPGgUiSJaMj71UBwjqa0 662265265 MLM Riesgo PLD: LOW Creado …" at bounding box center [312, 110] width 329 height 31
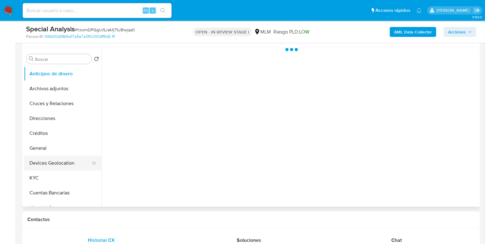
scroll to position [116, 0]
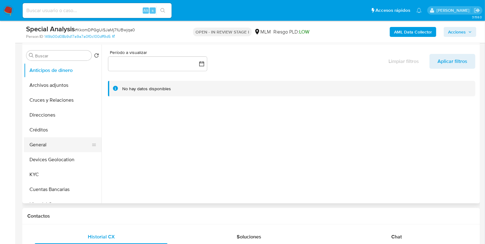
click at [43, 147] on button "General" at bounding box center [60, 145] width 73 height 15
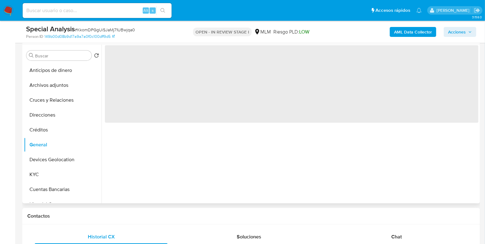
select select "10"
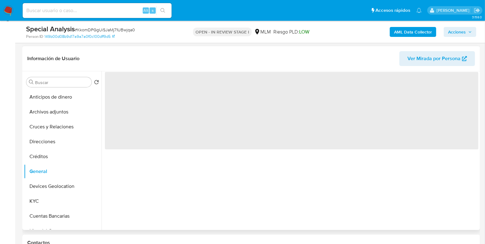
scroll to position [77, 0]
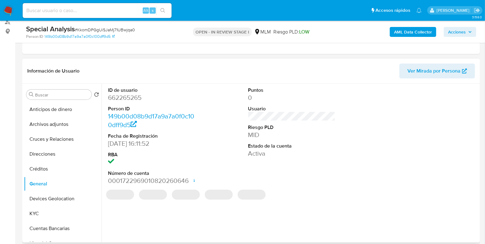
click at [129, 100] on dd "662265265" at bounding box center [151, 97] width 87 height 9
copy dd "662265265"
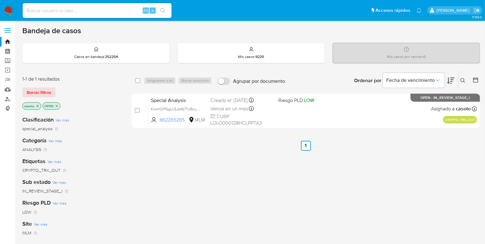
click at [110, 11] on input at bounding box center [97, 11] width 149 height 8
paste input "1209673088"
type input "1209673088"
click at [166, 11] on button "search-icon" at bounding box center [162, 10] width 13 height 9
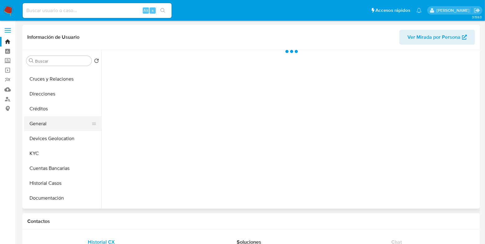
scroll to position [39, 0]
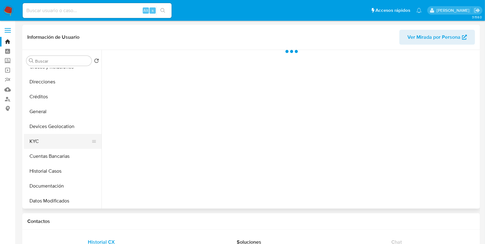
click at [47, 138] on button "KYC" at bounding box center [60, 141] width 73 height 15
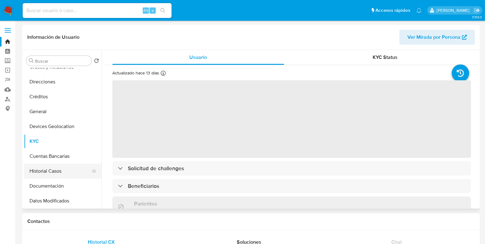
select select "10"
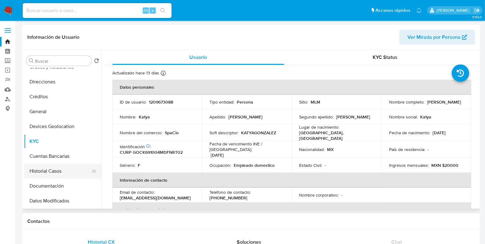
click at [52, 171] on button "Historial Casos" at bounding box center [60, 171] width 73 height 15
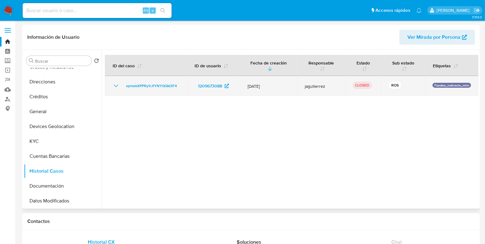
click at [113, 87] on icon "Mostrar/Ocultar" at bounding box center [115, 85] width 7 height 7
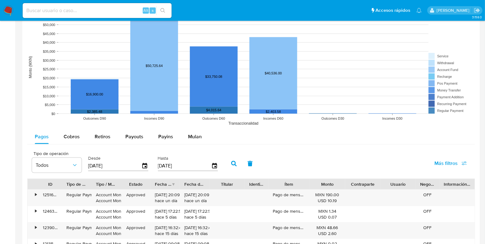
scroll to position [466, 0]
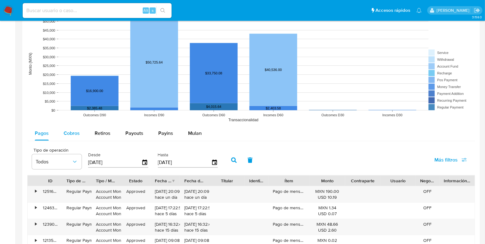
click at [75, 140] on div "Cobros" at bounding box center [72, 133] width 16 height 15
select select "10"
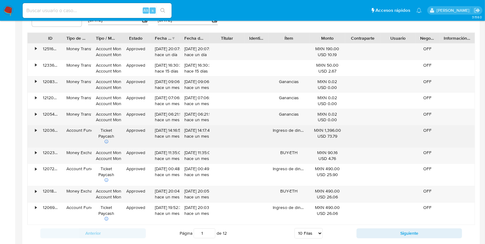
scroll to position [621, 0]
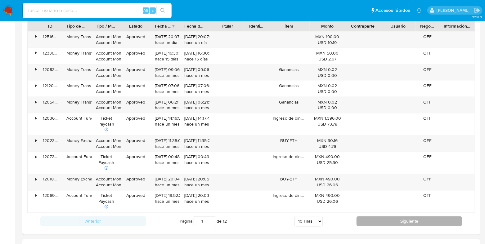
click at [380, 223] on button "Siguiente" at bounding box center [410, 222] width 106 height 10
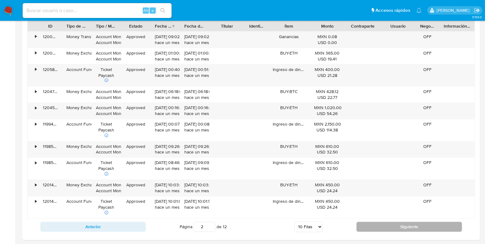
click at [381, 226] on button "Siguiente" at bounding box center [410, 227] width 106 height 10
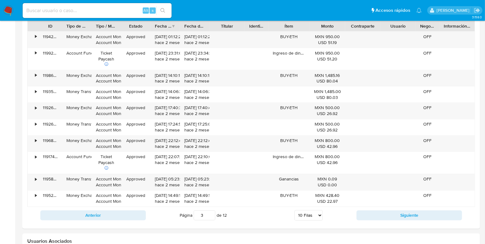
click at [381, 218] on button "Siguiente" at bounding box center [410, 216] width 106 height 10
type input "4"
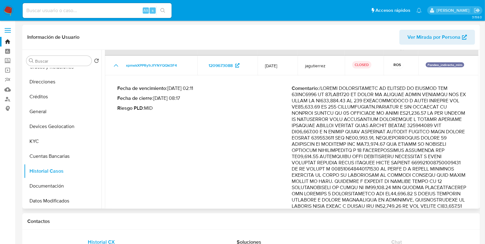
scroll to position [0, 0]
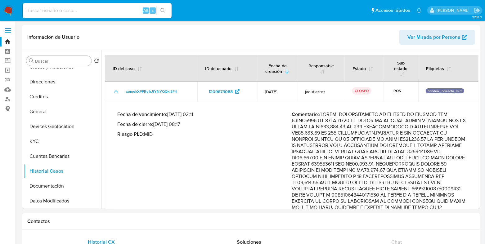
click at [113, 13] on input at bounding box center [97, 11] width 149 height 8
paste input "136487320"
type input "136487320"
click at [165, 10] on button "search-icon" at bounding box center [162, 10] width 13 height 9
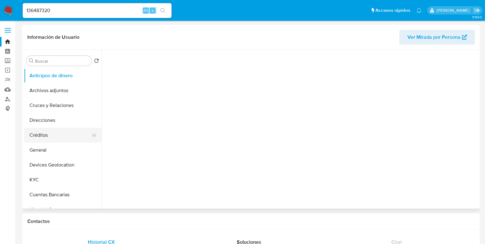
select select "10"
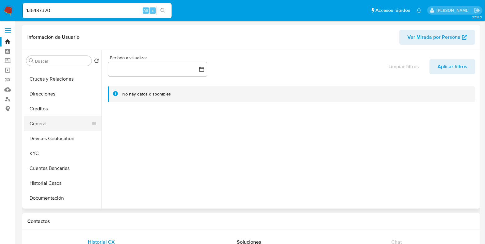
scroll to position [39, 0]
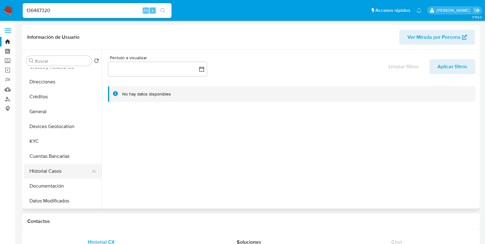
click at [50, 170] on button "Historial Casos" at bounding box center [60, 171] width 73 height 15
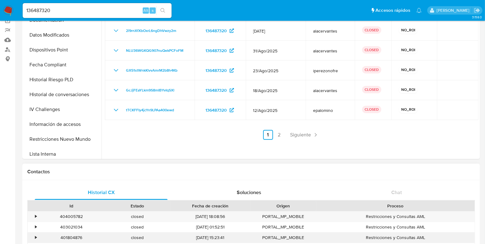
scroll to position [116, 0]
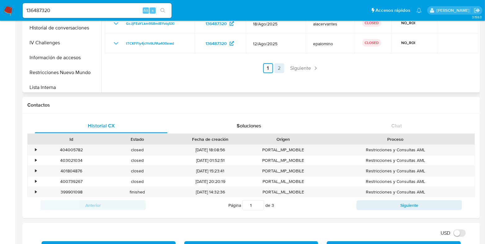
click at [274, 69] on link "2" at bounding box center [279, 68] width 10 height 10
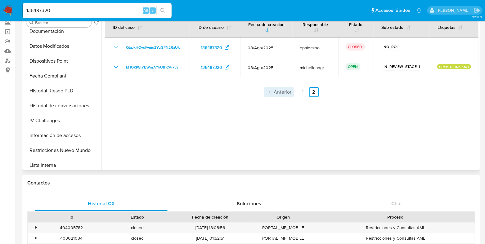
scroll to position [0, 0]
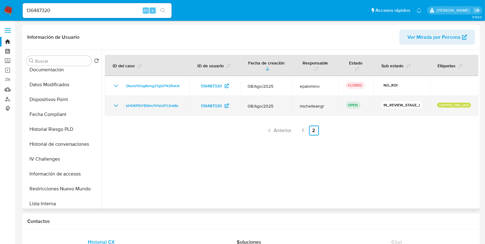
click at [116, 108] on icon "Mostrar/Ocultar" at bounding box center [115, 105] width 7 height 7
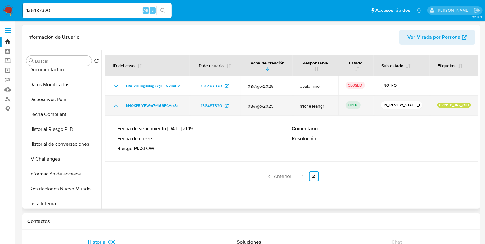
click at [116, 108] on icon "Mostrar/Ocultar" at bounding box center [115, 105] width 7 height 7
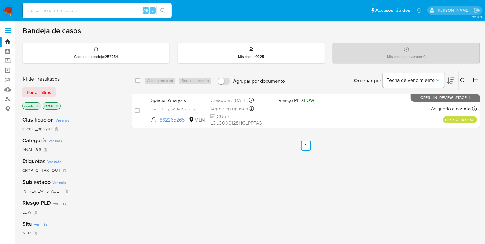
click at [39, 104] on icon "close-filter" at bounding box center [38, 106] width 4 height 4
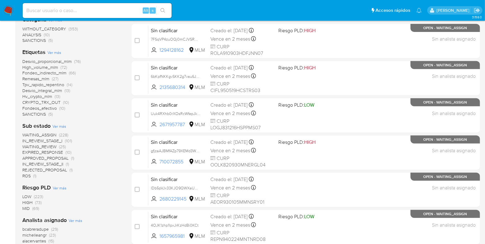
scroll to position [155, 0]
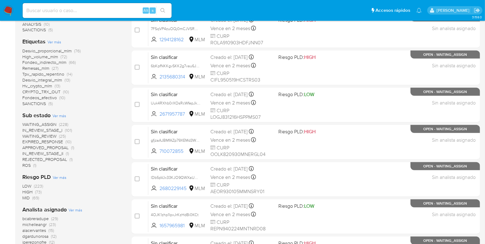
click at [40, 124] on span "WAITING_ASSIGN" at bounding box center [39, 124] width 34 height 6
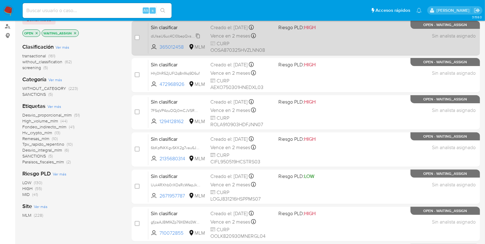
scroll to position [39, 0]
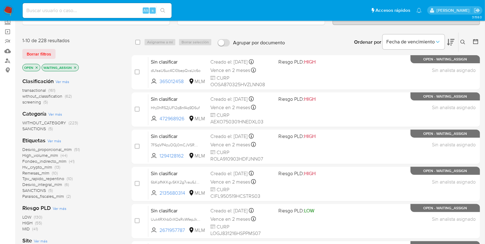
click at [73, 67] on icon "close-filter" at bounding box center [75, 68] width 4 height 4
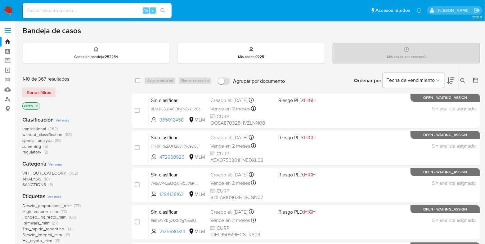
click at [466, 79] on icon at bounding box center [463, 80] width 5 height 5
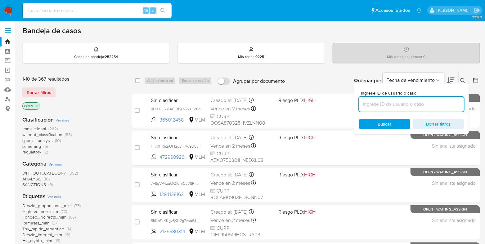
click at [419, 101] on input at bounding box center [411, 104] width 105 height 8
type input "448731488"
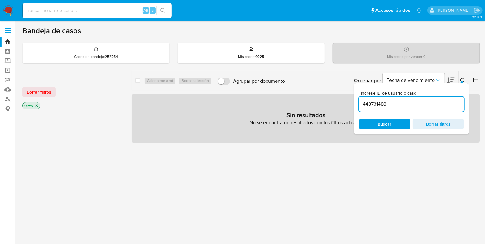
click at [37, 105] on p "OPEN" at bounding box center [31, 105] width 17 height 7
click at [37, 105] on icon "close-filter" at bounding box center [37, 106] width 4 height 4
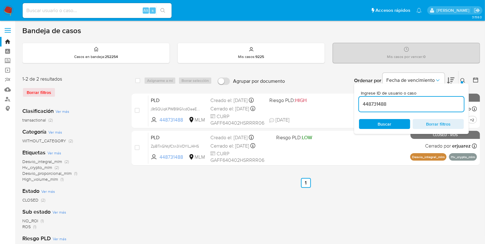
click at [461, 80] on icon at bounding box center [463, 80] width 5 height 5
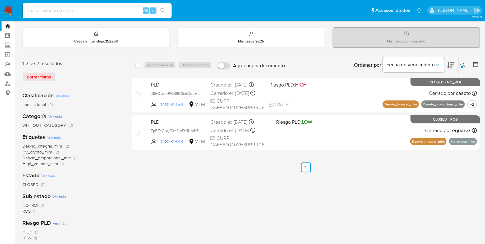
scroll to position [39, 0]
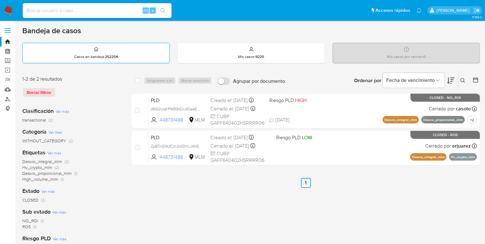
click at [91, 52] on div "Casos en bandeja : 252254" at bounding box center [96, 53] width 147 height 20
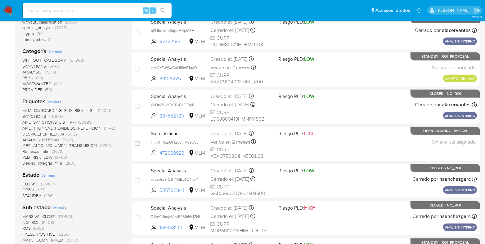
scroll to position [155, 0]
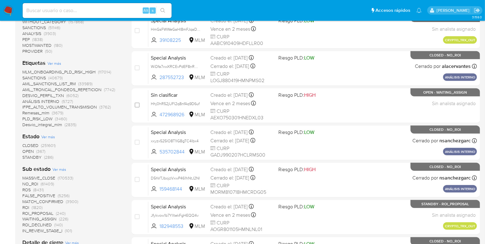
click at [33, 152] on span "OPEN" at bounding box center [27, 151] width 11 height 6
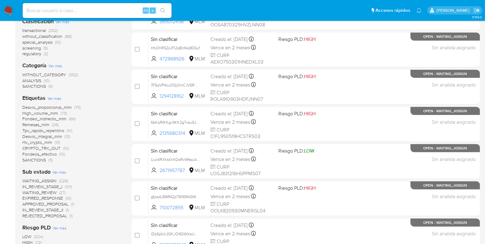
scroll to position [116, 0]
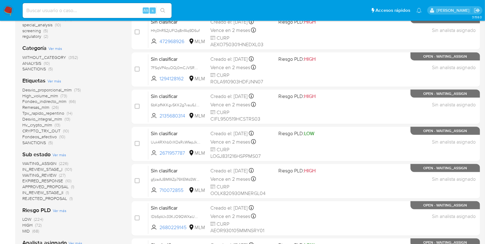
click at [49, 128] on span "CRYPTO_TRX_OUT" at bounding box center [41, 131] width 38 height 6
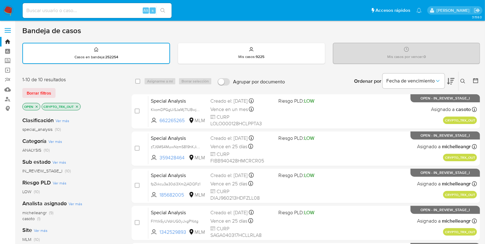
click at [76, 106] on icon "close-filter" at bounding box center [77, 107] width 4 height 4
